Goal: Information Seeking & Learning: Learn about a topic

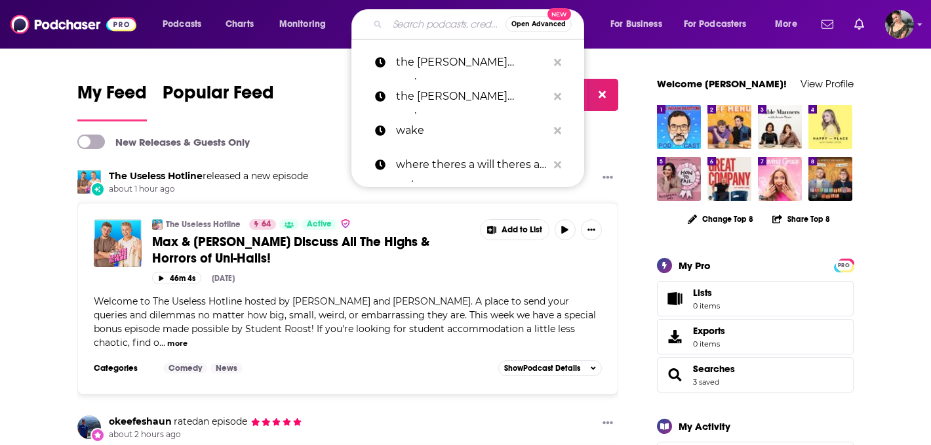
click at [404, 24] on input "Search podcasts, credits, & more..." at bounding box center [447, 24] width 118 height 21
click at [424, 26] on input "Search podcasts, credits, & more..." at bounding box center [447, 24] width 118 height 21
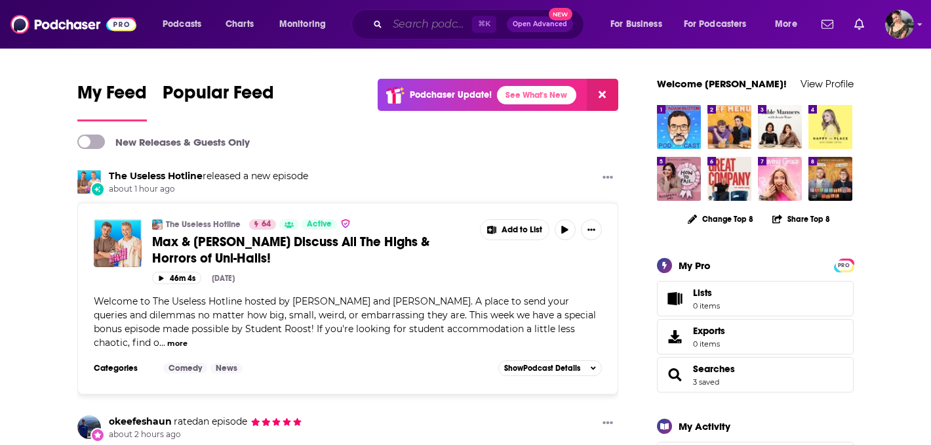
click at [423, 22] on input "Search podcasts, credits, & more..." at bounding box center [430, 24] width 85 height 21
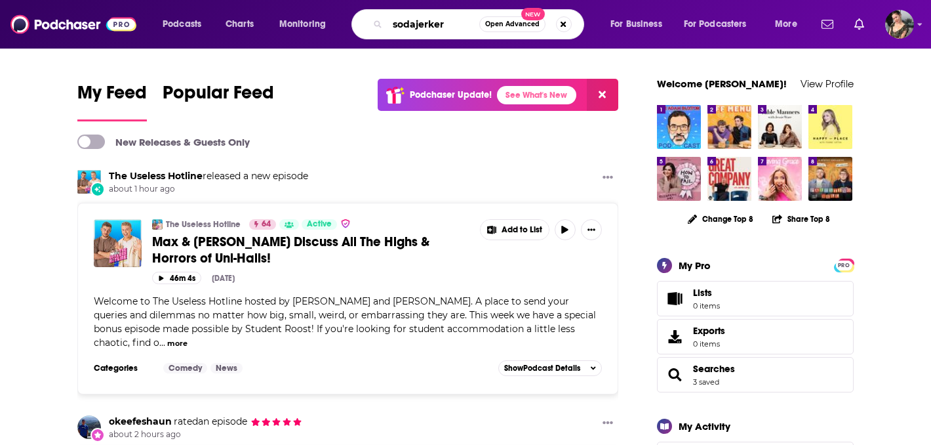
type input "sodajerker"
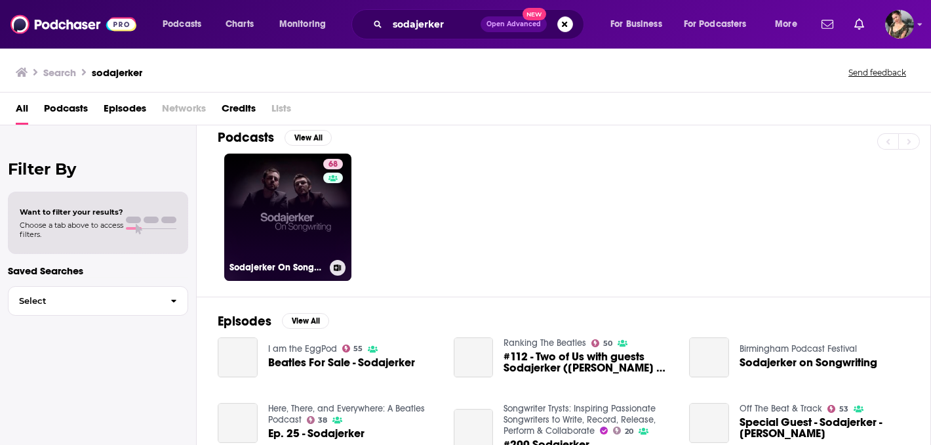
scroll to position [16, 0]
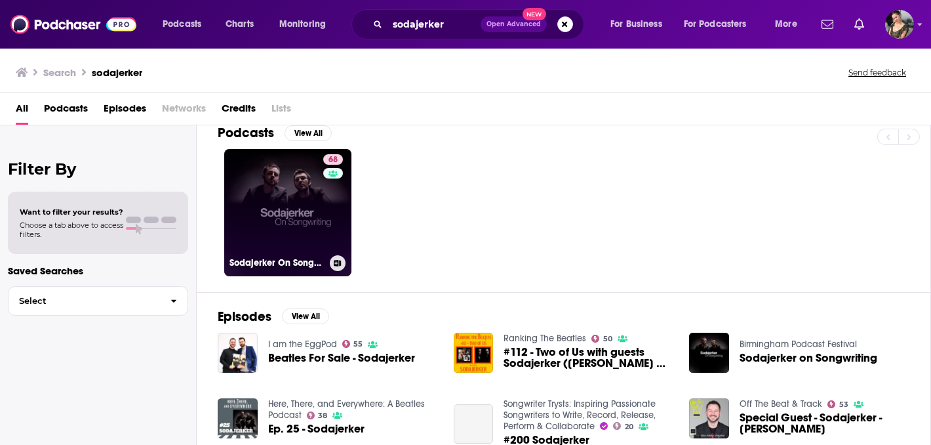
click at [327, 223] on div "68" at bounding box center [334, 204] width 23 height 101
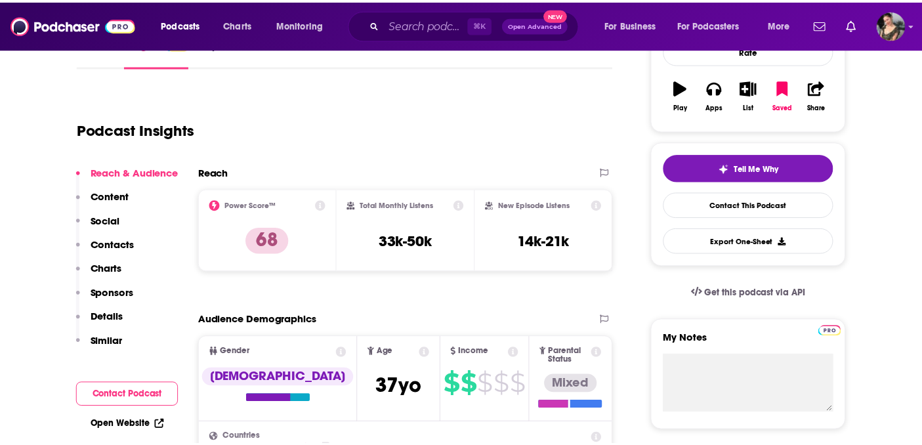
scroll to position [213, 0]
